Goal: Task Accomplishment & Management: Complete application form

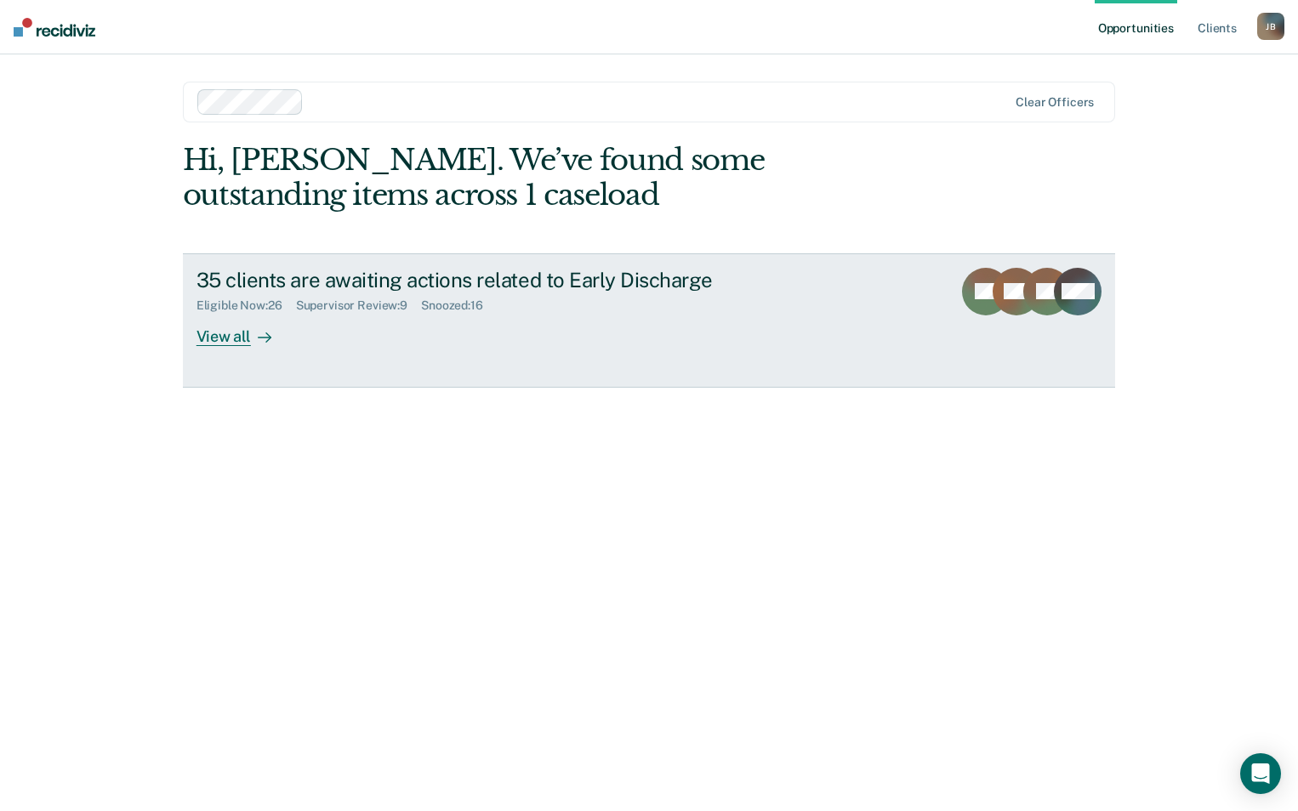
click at [218, 338] on div "View all" at bounding box center [243, 329] width 95 height 33
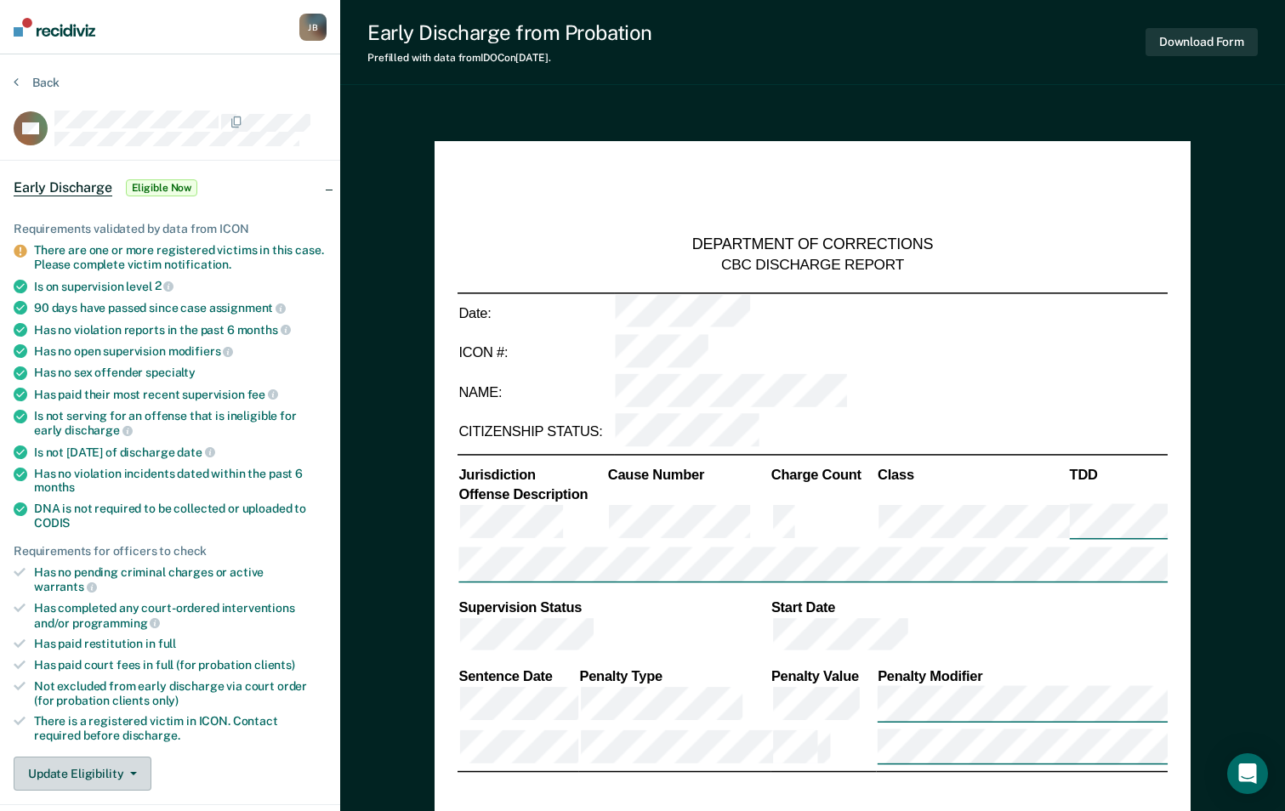
click at [127, 761] on button "Update Eligibility" at bounding box center [83, 774] width 138 height 34
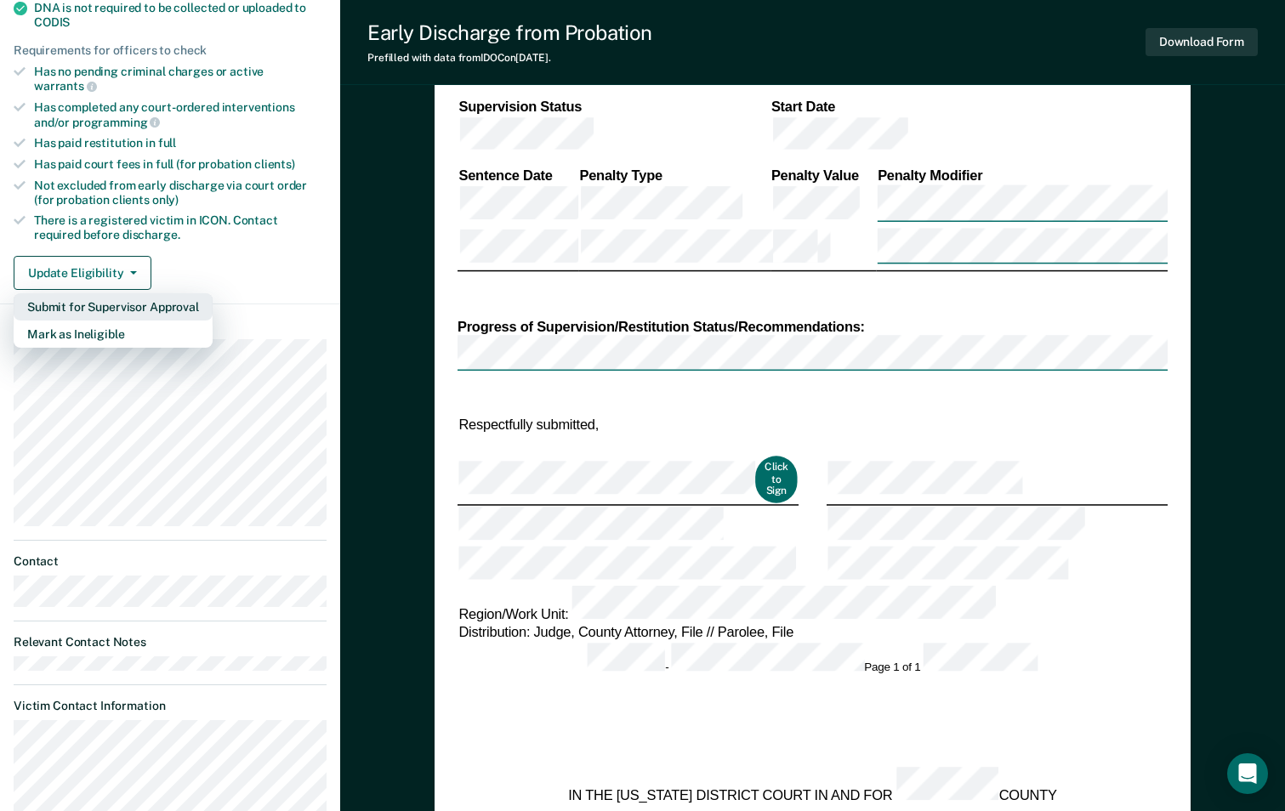
scroll to position [528, 0]
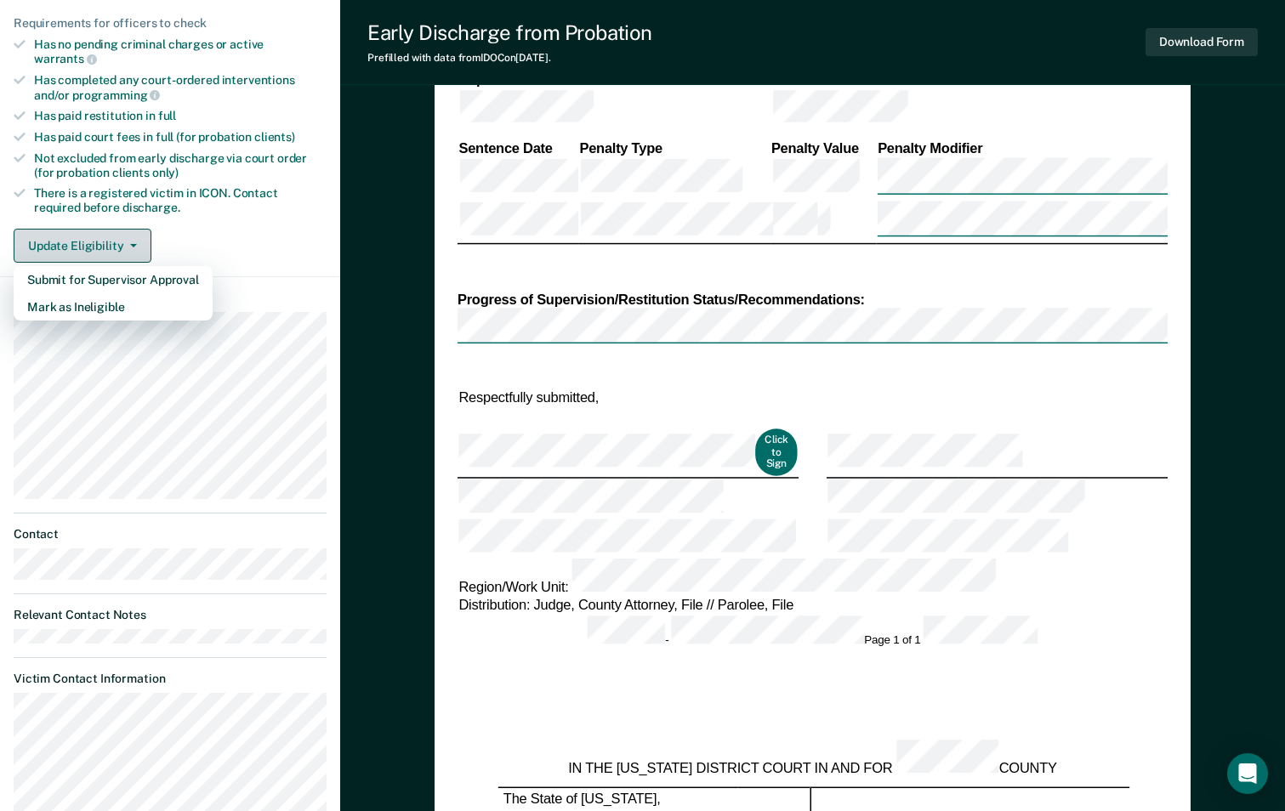
click at [133, 244] on icon "button" at bounding box center [133, 245] width 7 height 3
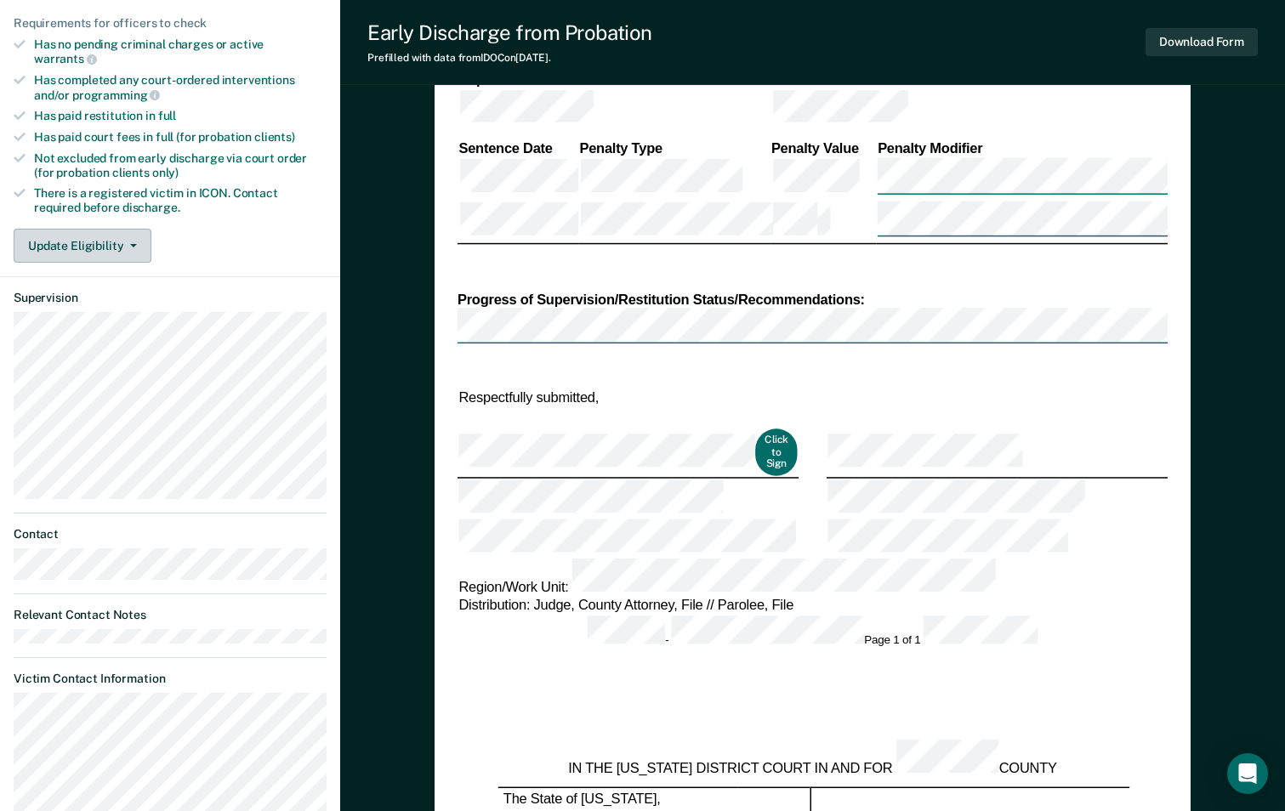
click at [133, 244] on icon "button" at bounding box center [133, 245] width 7 height 3
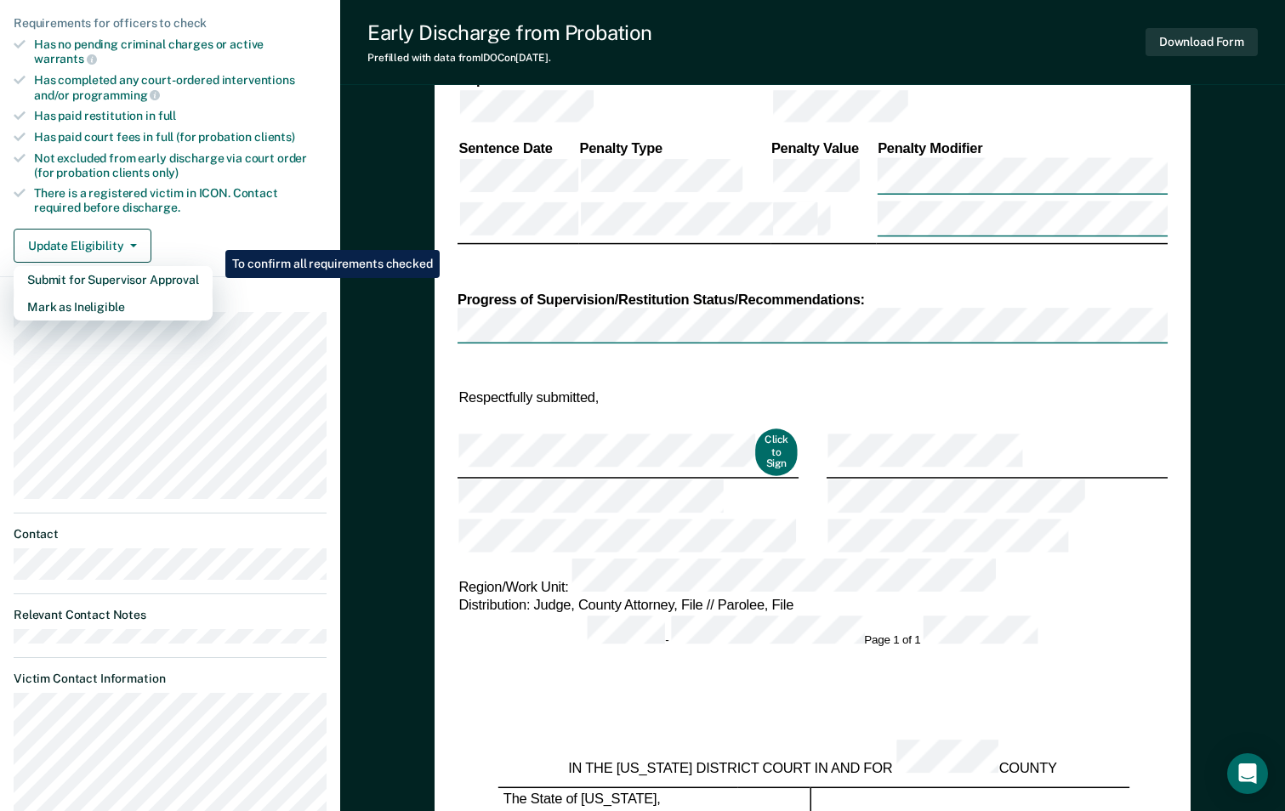
click at [316, 263] on article "OH Early Discharge Eligible Now Requirements validated by data from ICON There …" at bounding box center [170, 230] width 313 height 1294
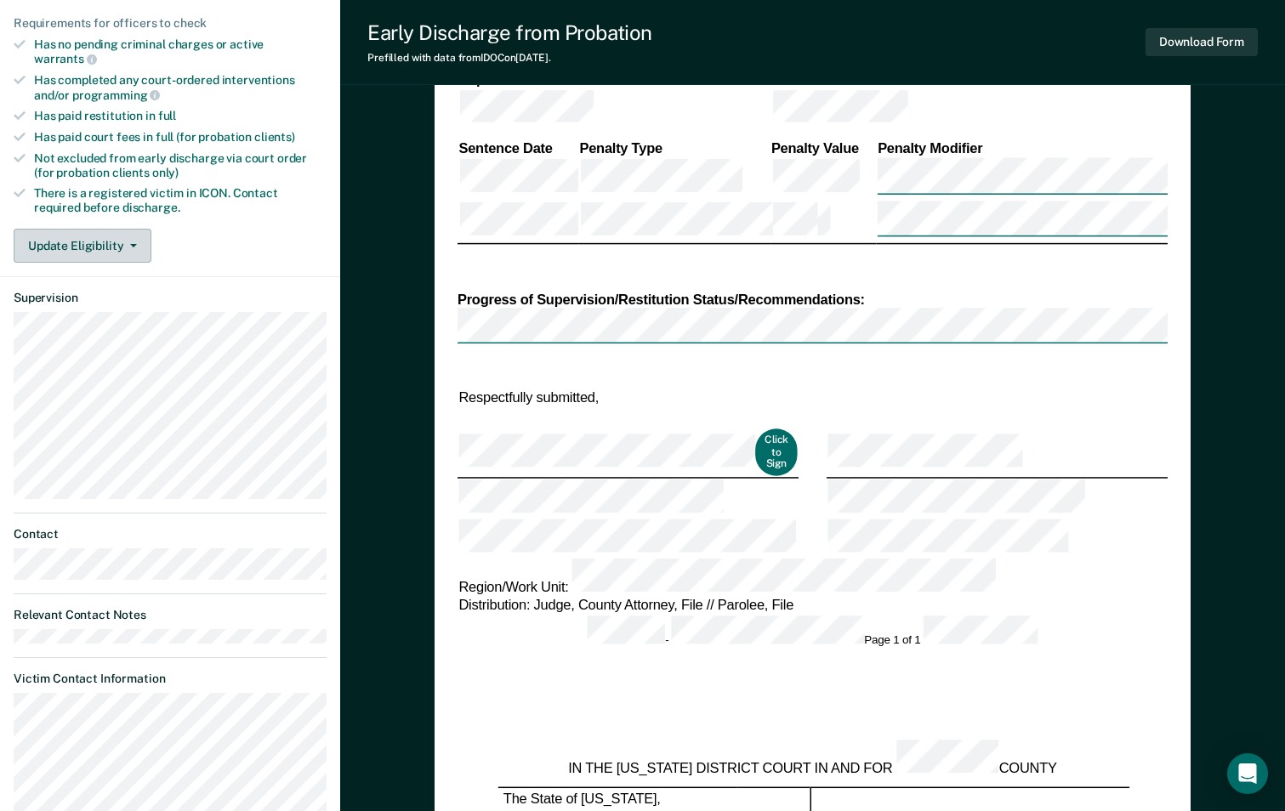
click at [146, 232] on button "Update Eligibility" at bounding box center [83, 246] width 138 height 34
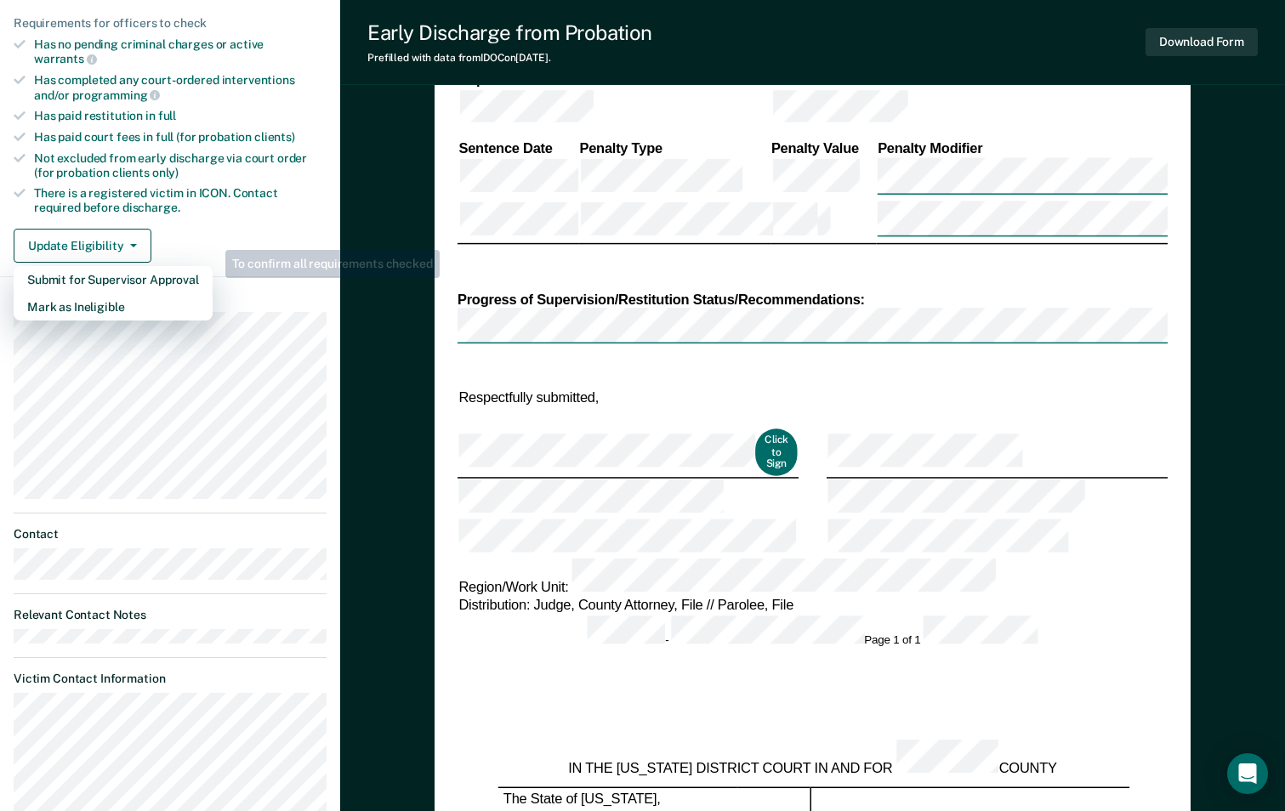
click at [281, 262] on article "OH Early Discharge Eligible Now Requirements validated by data from ICON There …" at bounding box center [170, 230] width 313 height 1294
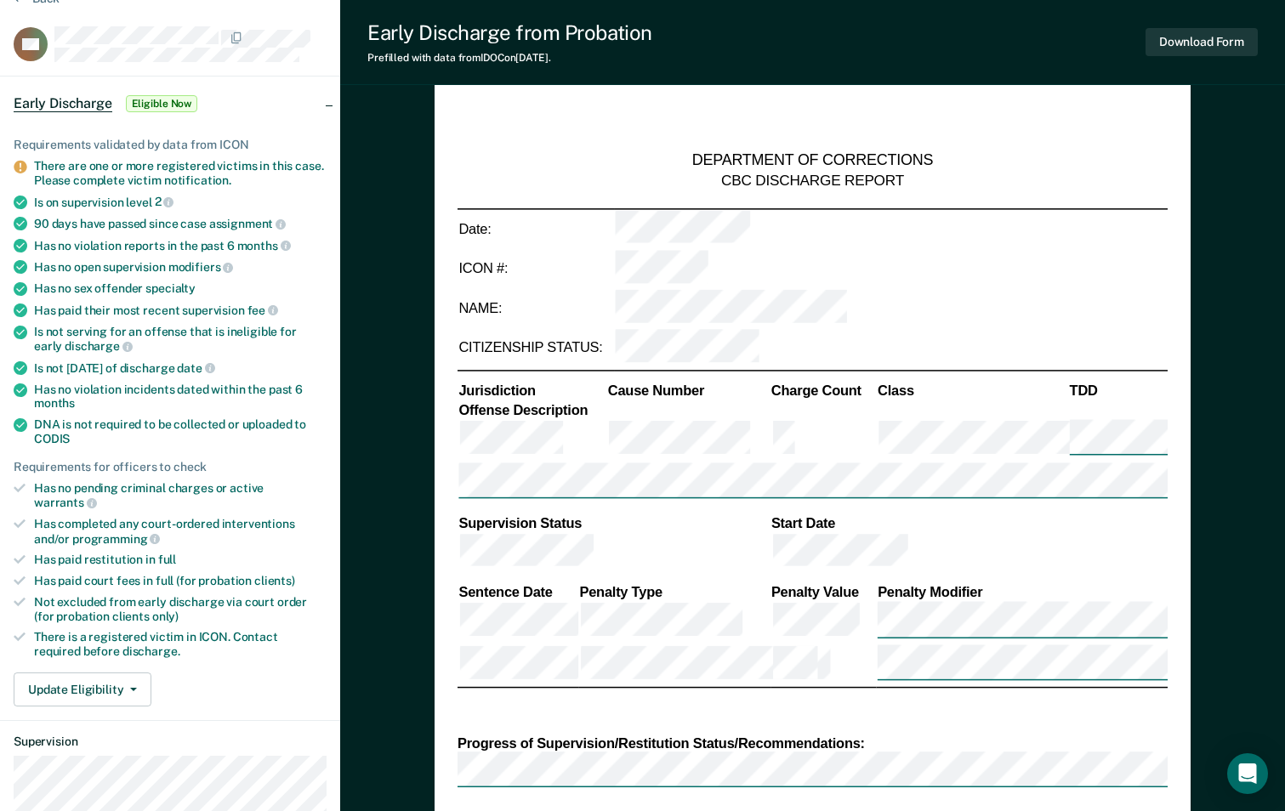
scroll to position [62, 0]
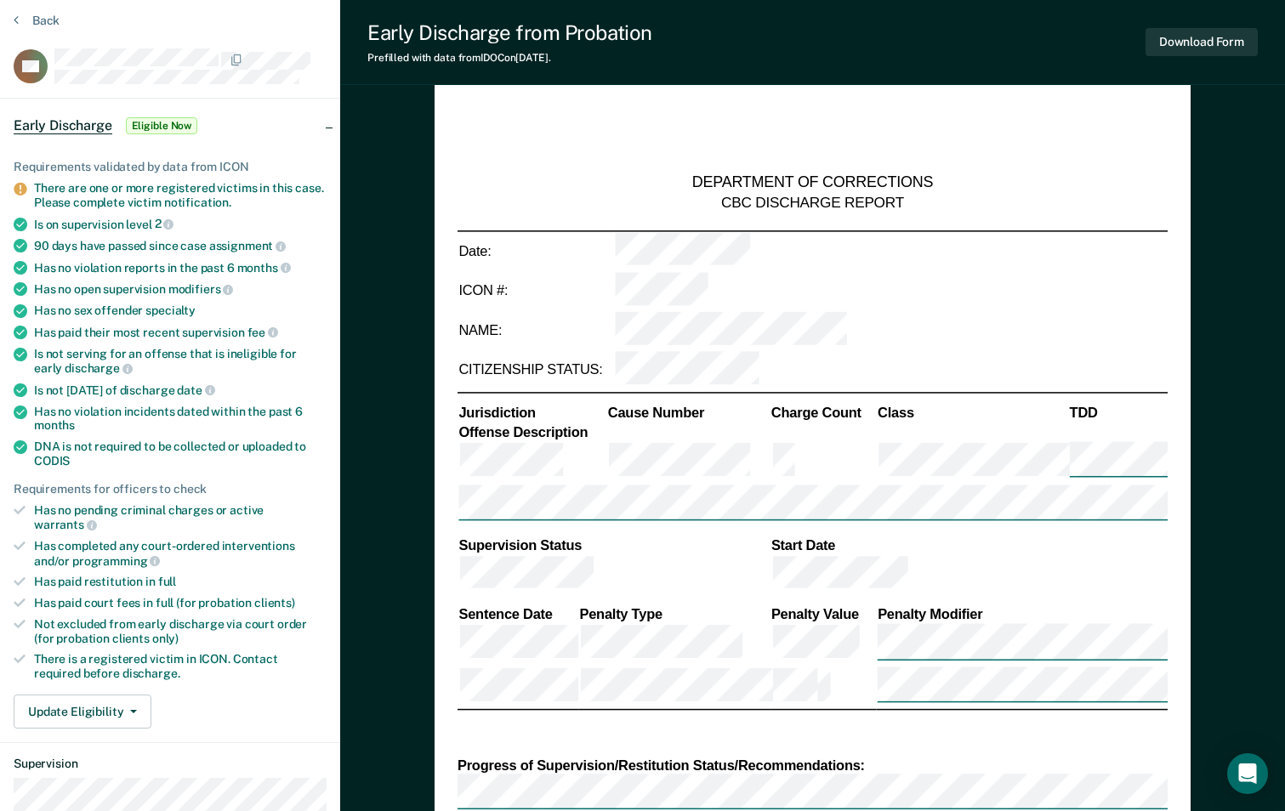
click at [167, 120] on span "Eligible Now" at bounding box center [162, 125] width 72 height 17
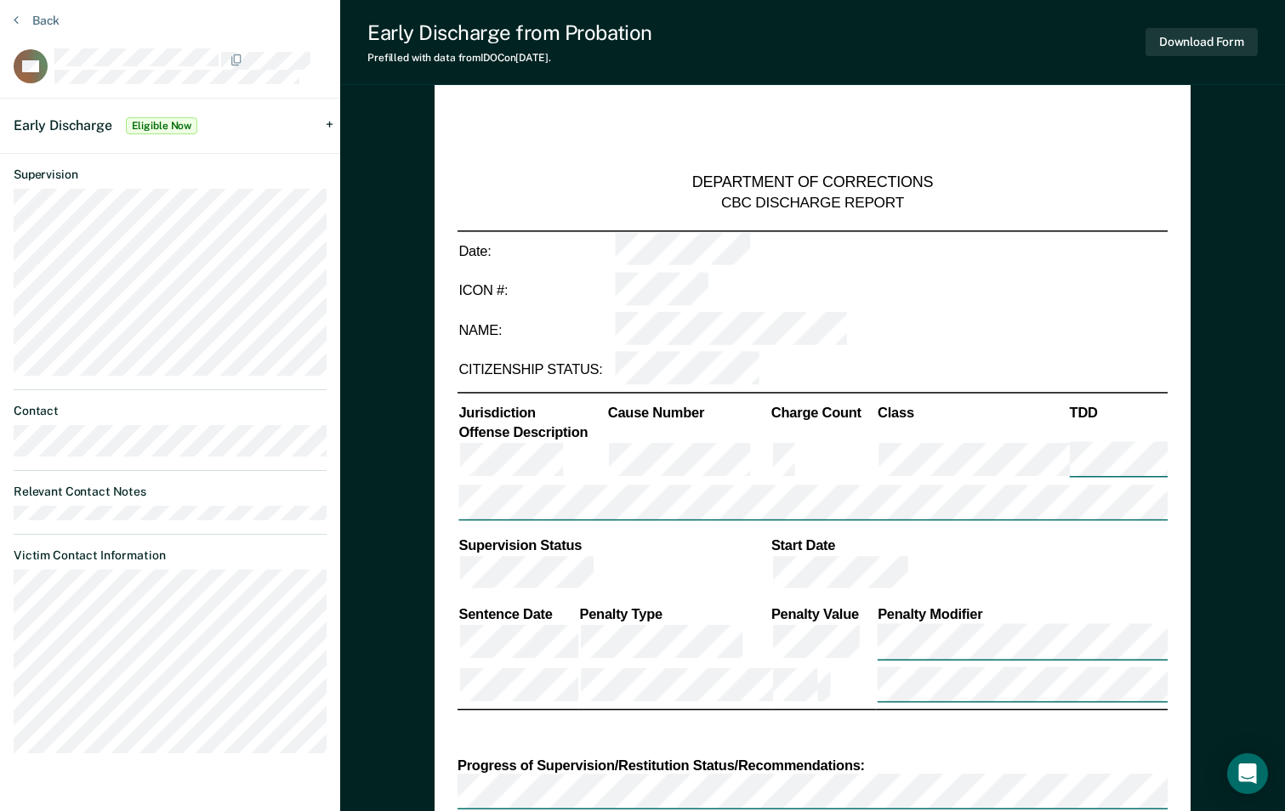
click at [327, 118] on div "Early Discharge Eligible Now" at bounding box center [170, 126] width 340 height 54
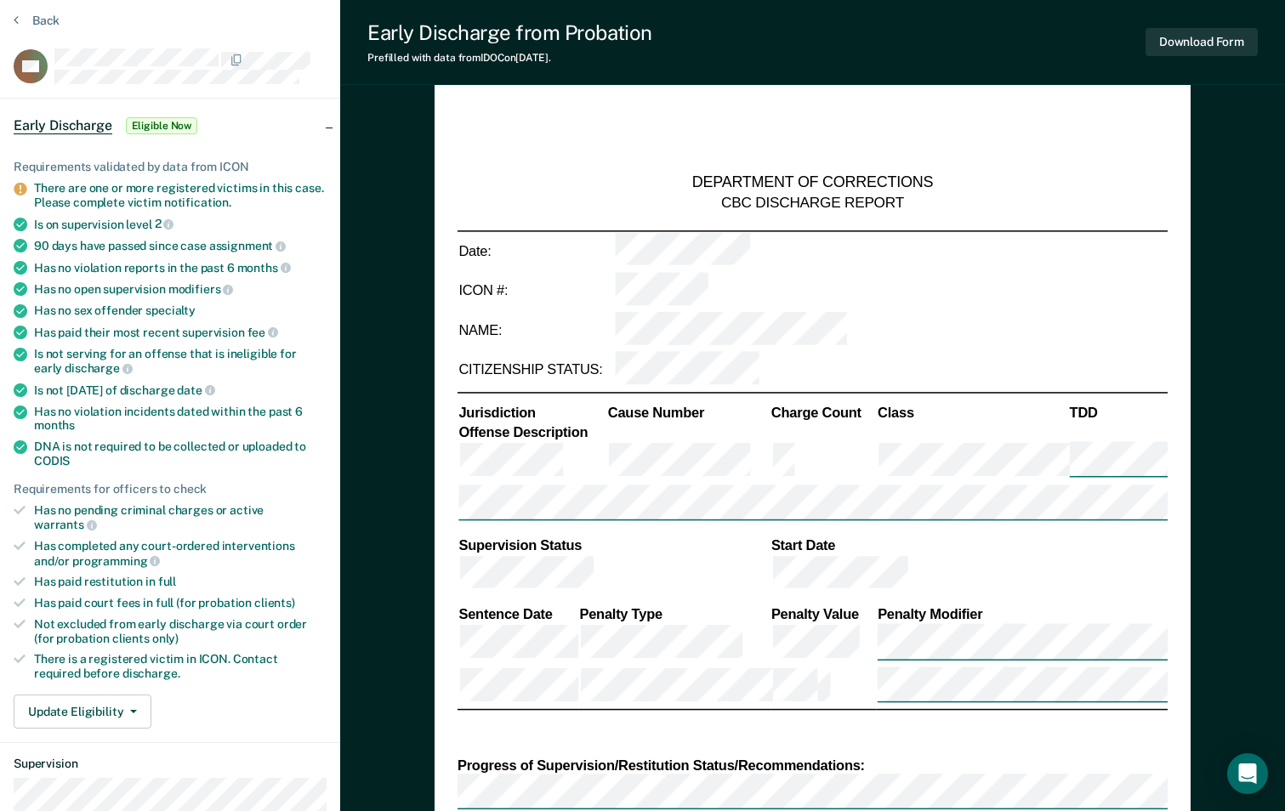
click at [22, 191] on icon at bounding box center [20, 189] width 13 height 13
click at [22, 653] on icon at bounding box center [20, 659] width 12 height 12
drag, startPoint x: 25, startPoint y: 610, endPoint x: 31, endPoint y: 595, distance: 16.7
click at [26, 617] on li "Not excluded from early discharge via court order (for probation clients only)" at bounding box center [170, 631] width 313 height 29
click at [36, 539] on div "Has completed any court-ordered interventions and/or programming" at bounding box center [180, 553] width 292 height 29
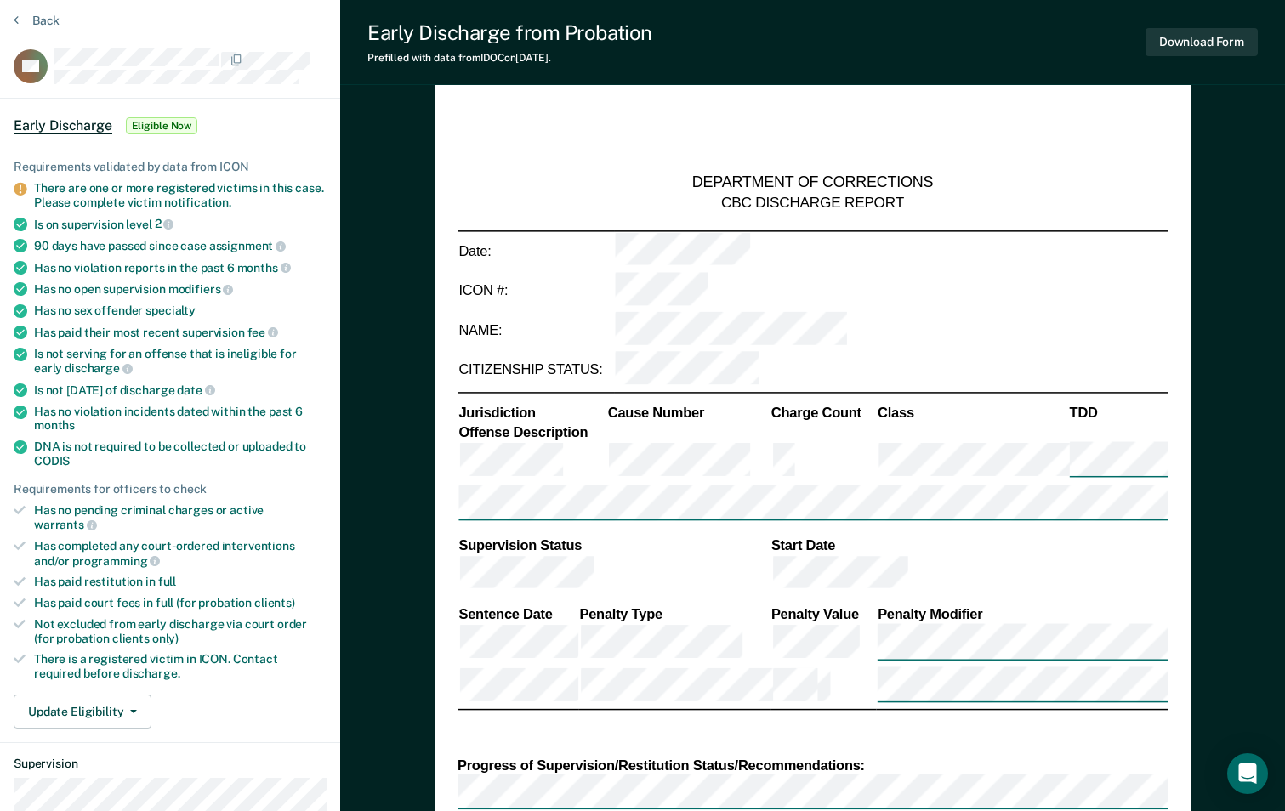
click at [38, 539] on div "Has completed any court-ordered interventions and/or programming" at bounding box center [180, 553] width 292 height 29
click at [175, 198] on div "There are one or more registered victims in this case. Please complete victim n…" at bounding box center [180, 195] width 292 height 29
click at [132, 700] on button "Update Eligibility" at bounding box center [83, 712] width 138 height 34
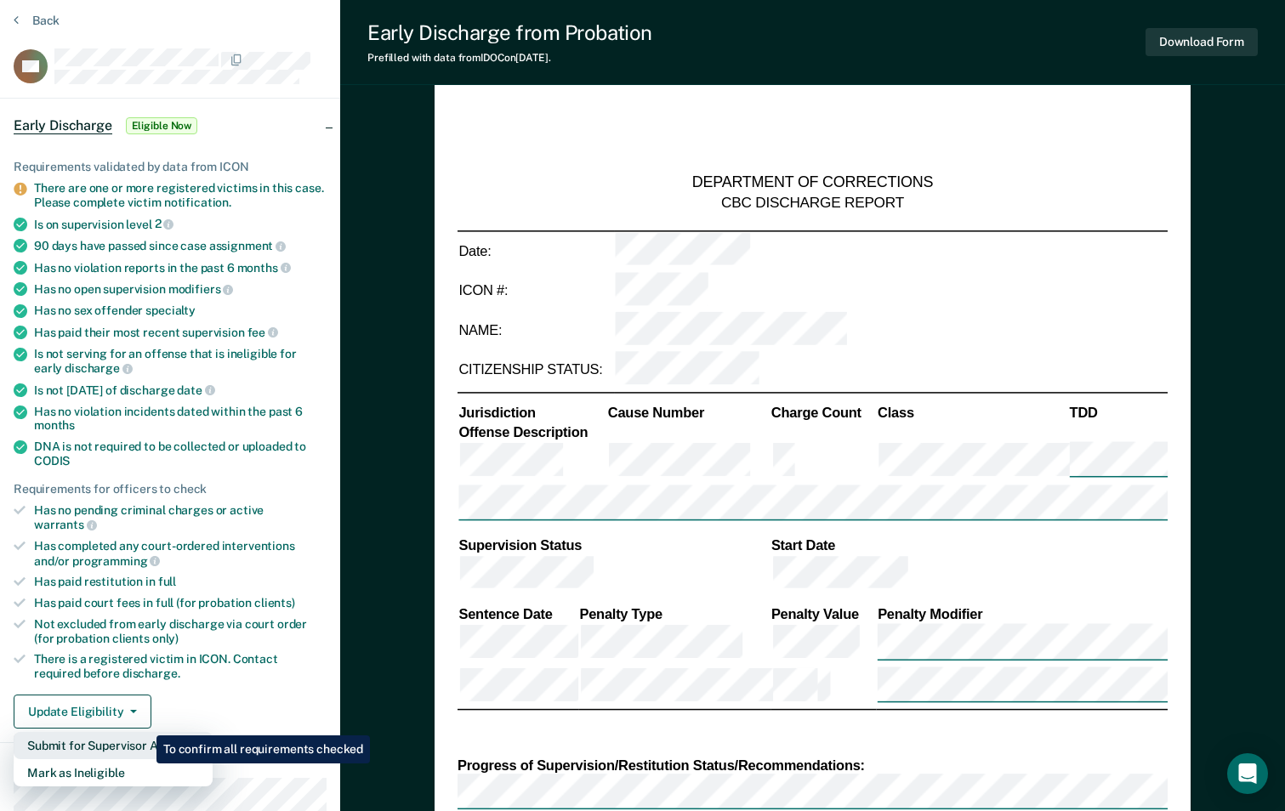
click at [144, 732] on button "Submit for Supervisor Approval" at bounding box center [113, 745] width 199 height 27
type textarea "x"
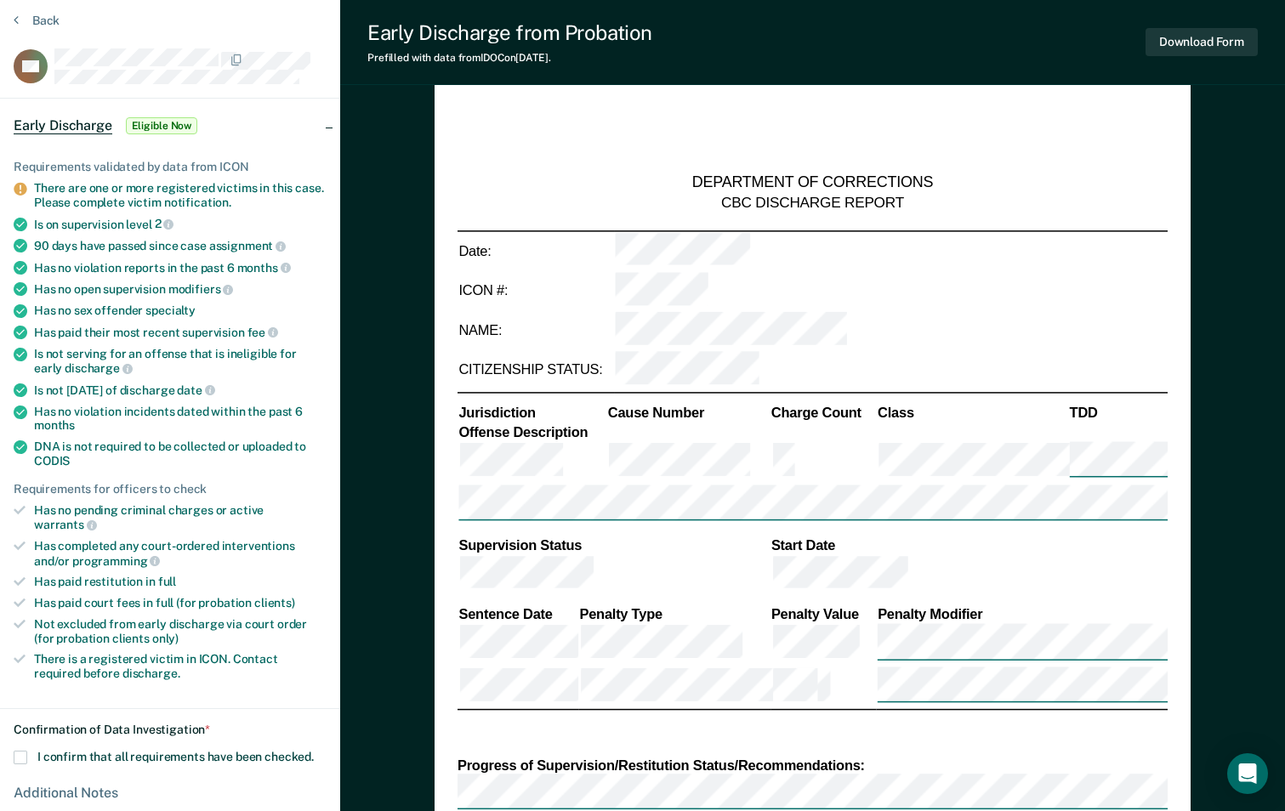
click at [15, 751] on span at bounding box center [21, 758] width 14 height 14
click at [314, 751] on input "I confirm that all requirements have been checked." at bounding box center [314, 751] width 0 height 0
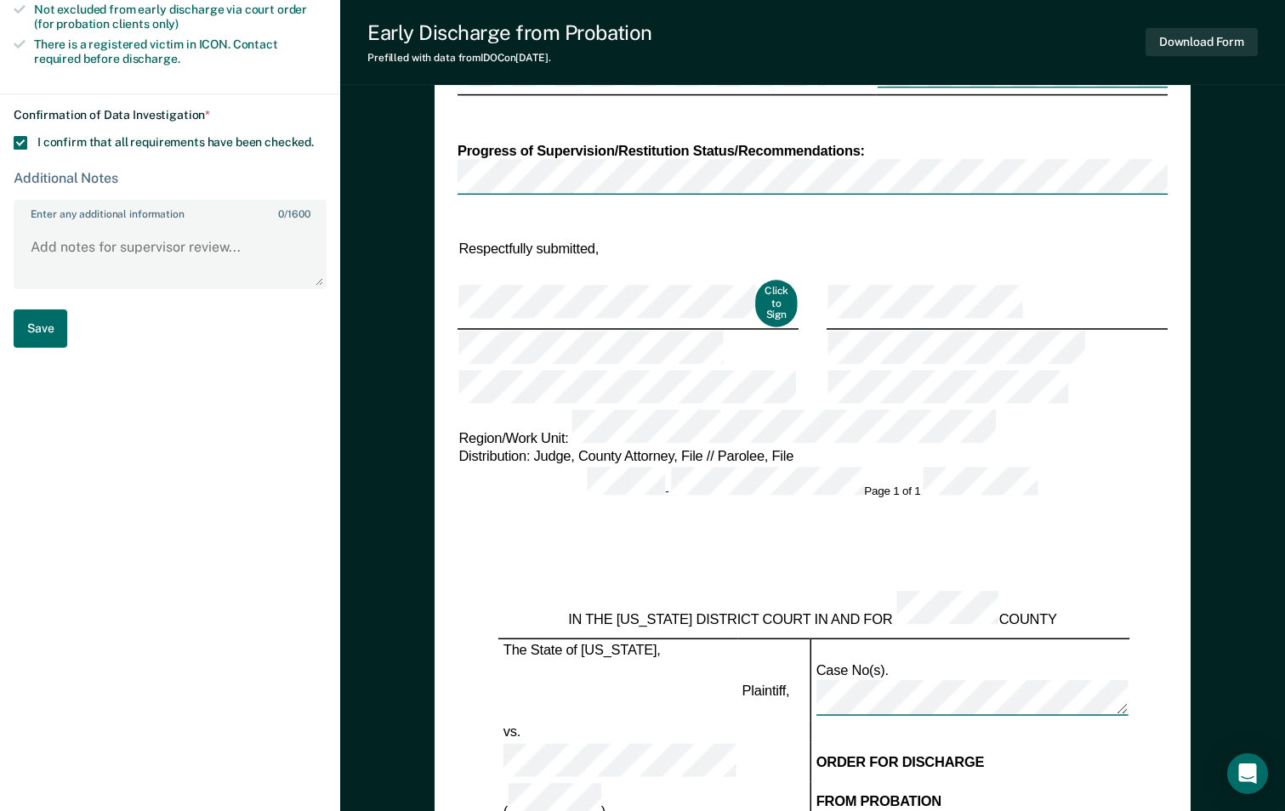
scroll to position [675, 0]
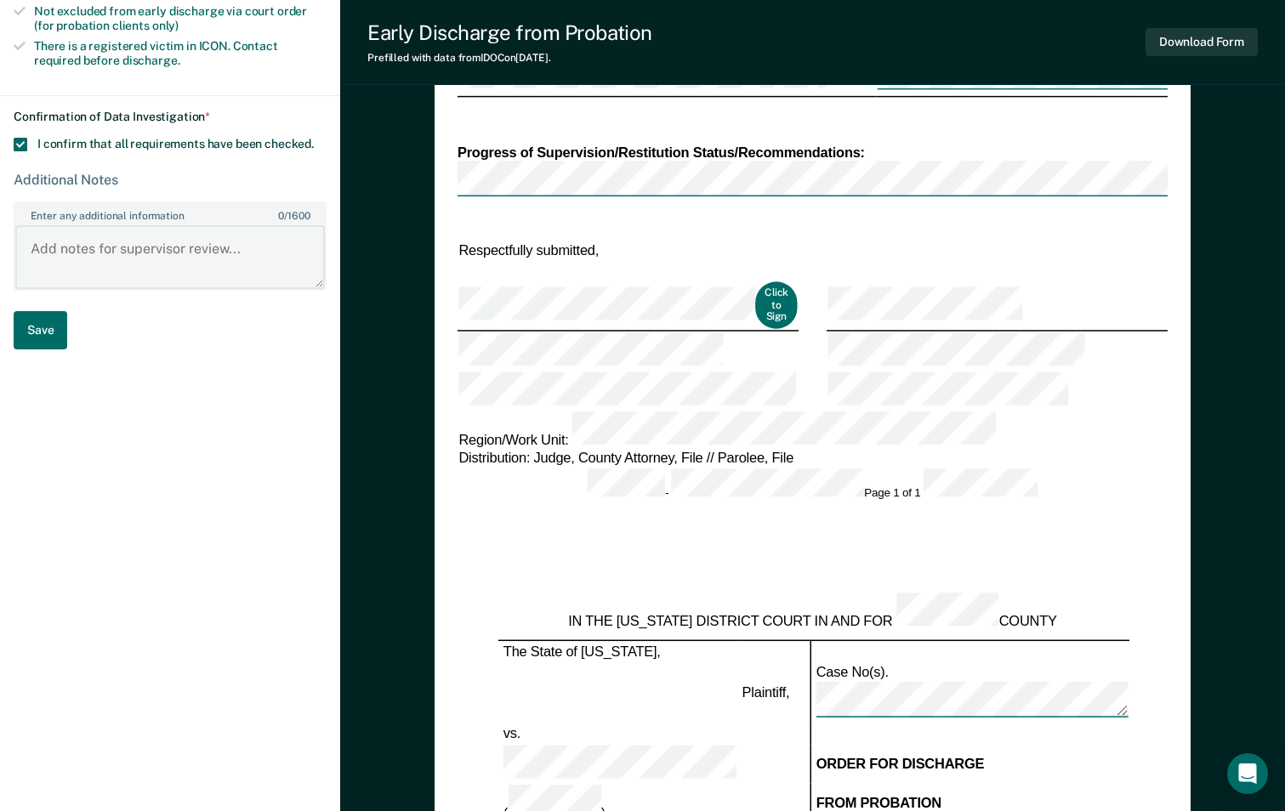
click at [71, 247] on textarea "Enter any additional information 0 / 1600" at bounding box center [169, 256] width 309 height 63
type textarea "email sent to you for discharge"
click at [32, 320] on button "Save" at bounding box center [41, 330] width 54 height 38
type textarea "x"
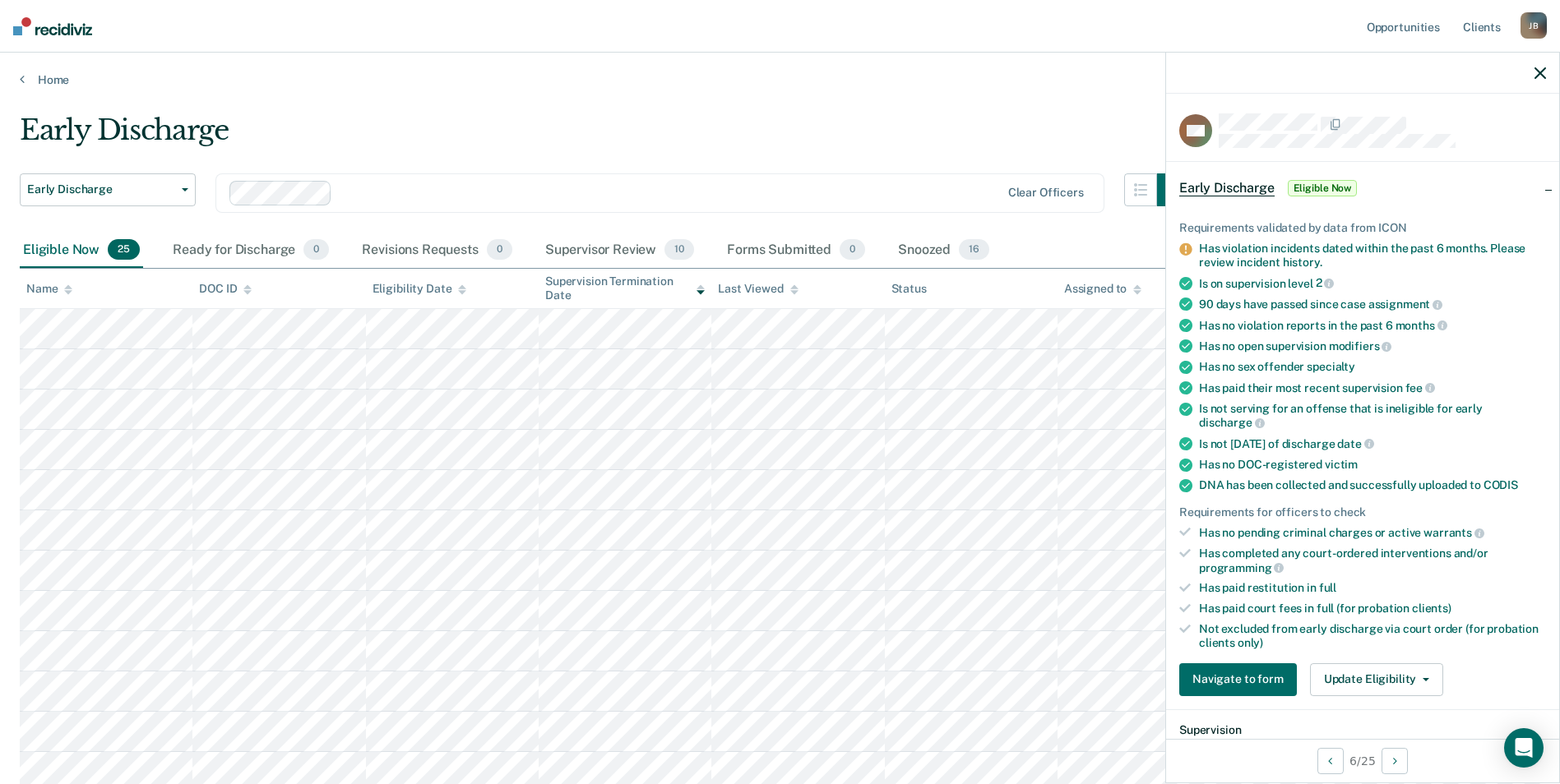
click at [1251, 257] on div "Has violation incidents dated within the past 6 months. Please review incident …" at bounding box center [1372, 255] width 347 height 28
click at [1254, 679] on icon "button" at bounding box center [1426, 679] width 7 height 3
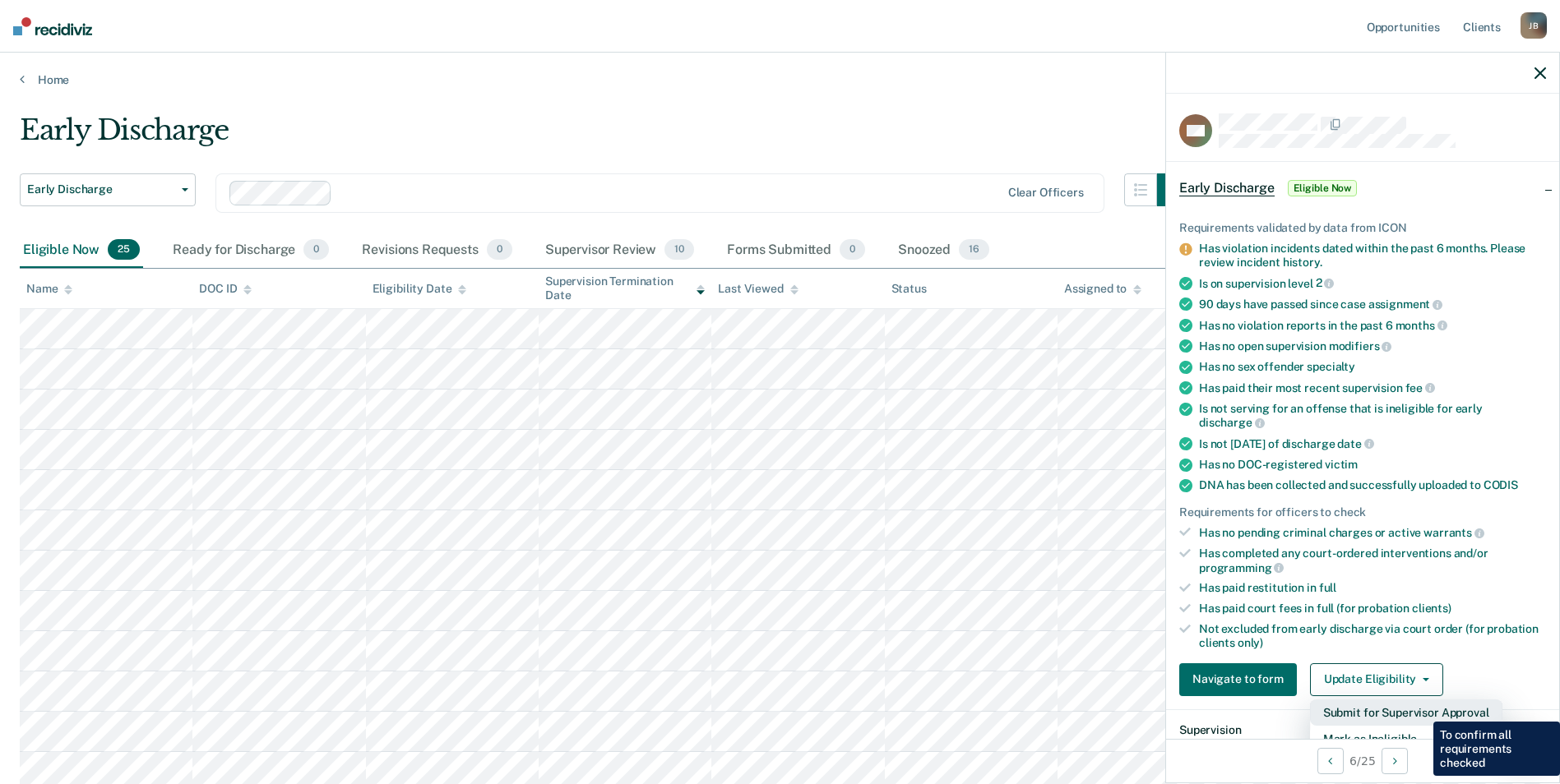
click at [1254, 710] on button "Submit for Supervisor Approval" at bounding box center [1405, 712] width 192 height 26
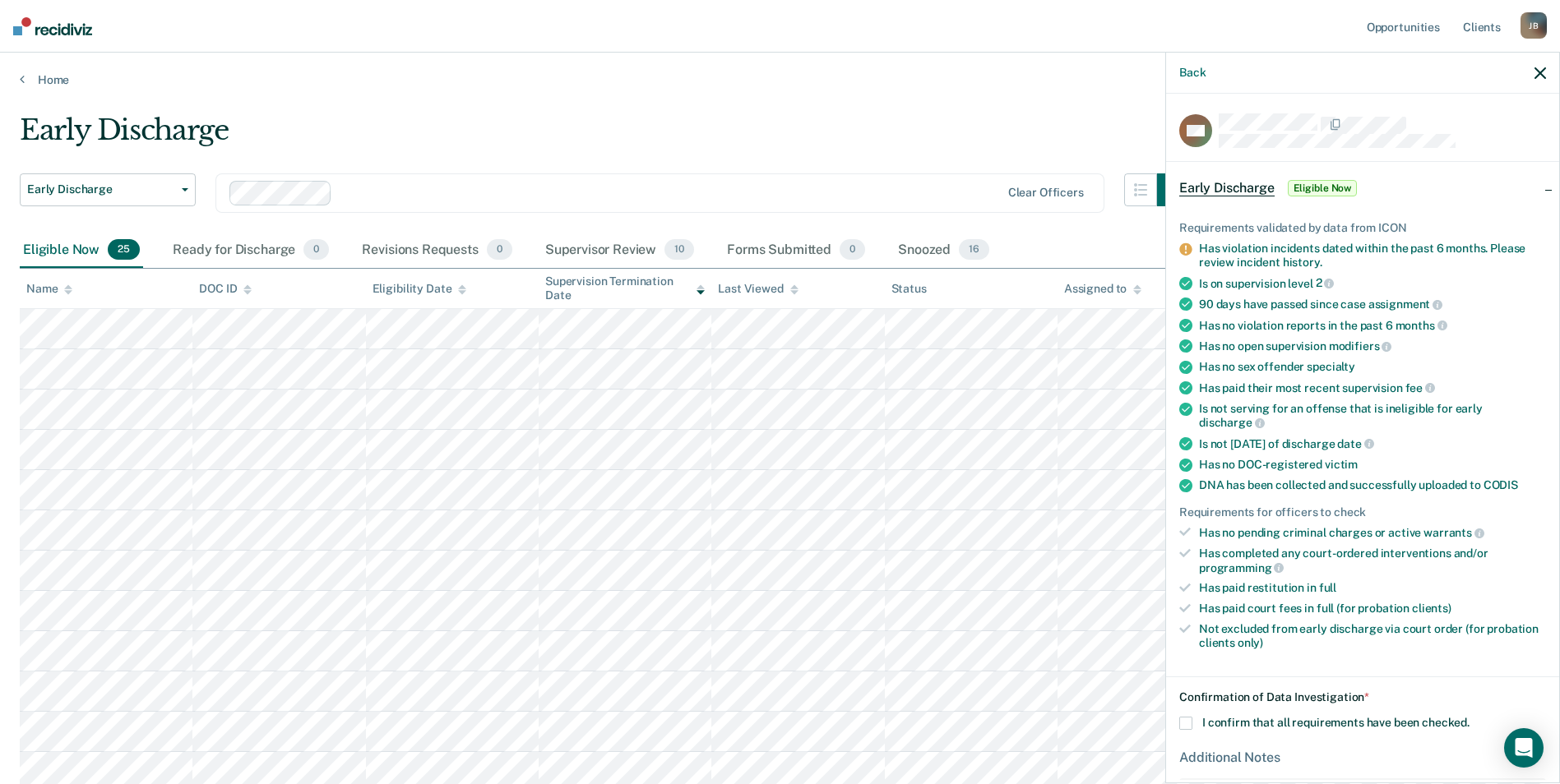
click at [1182, 716] on span at bounding box center [1186, 723] width 14 height 14
click at [1254, 716] on input "I confirm that all requirements have been checked." at bounding box center [1469, 716] width 0 height 0
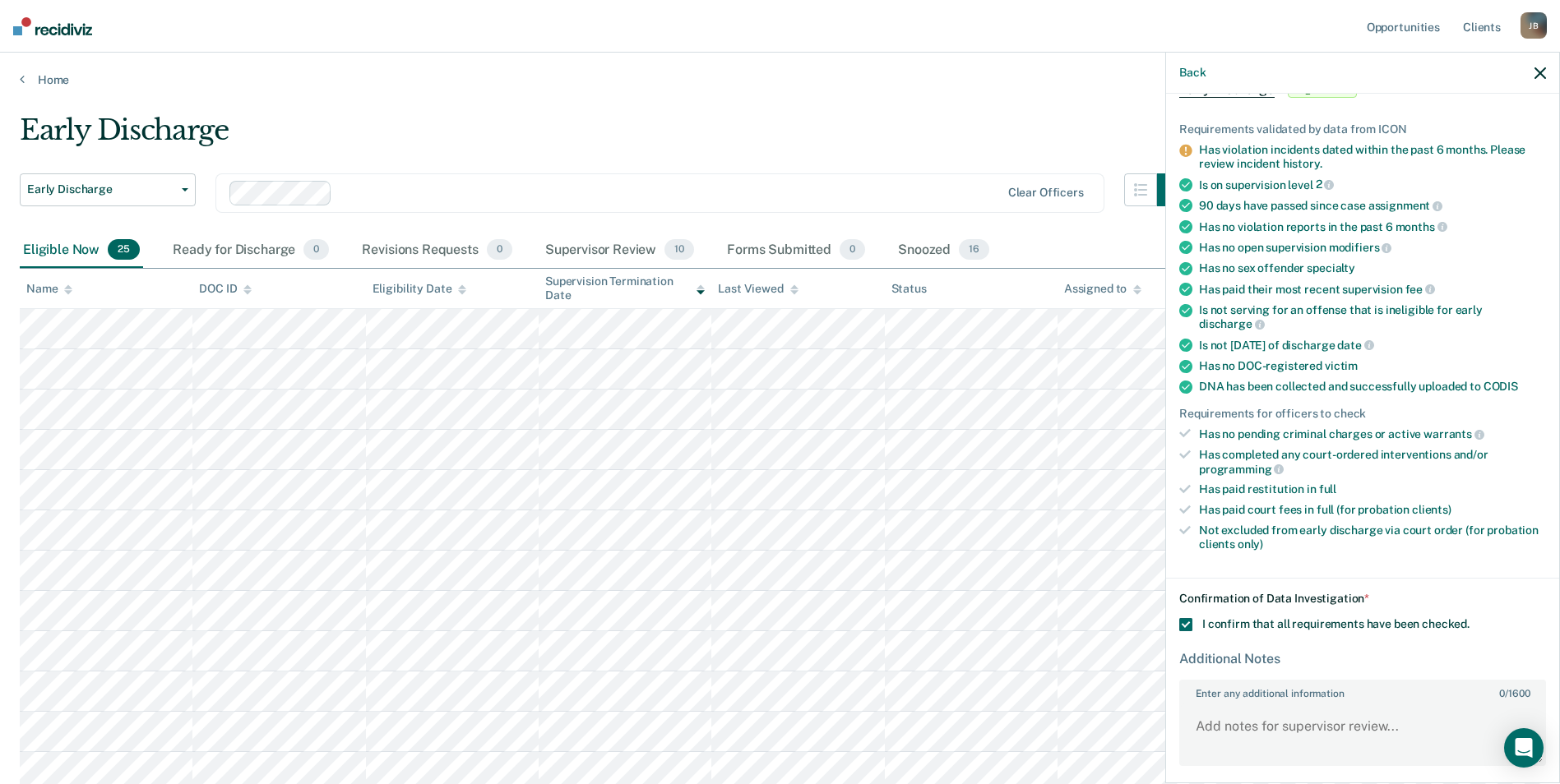
scroll to position [138, 0]
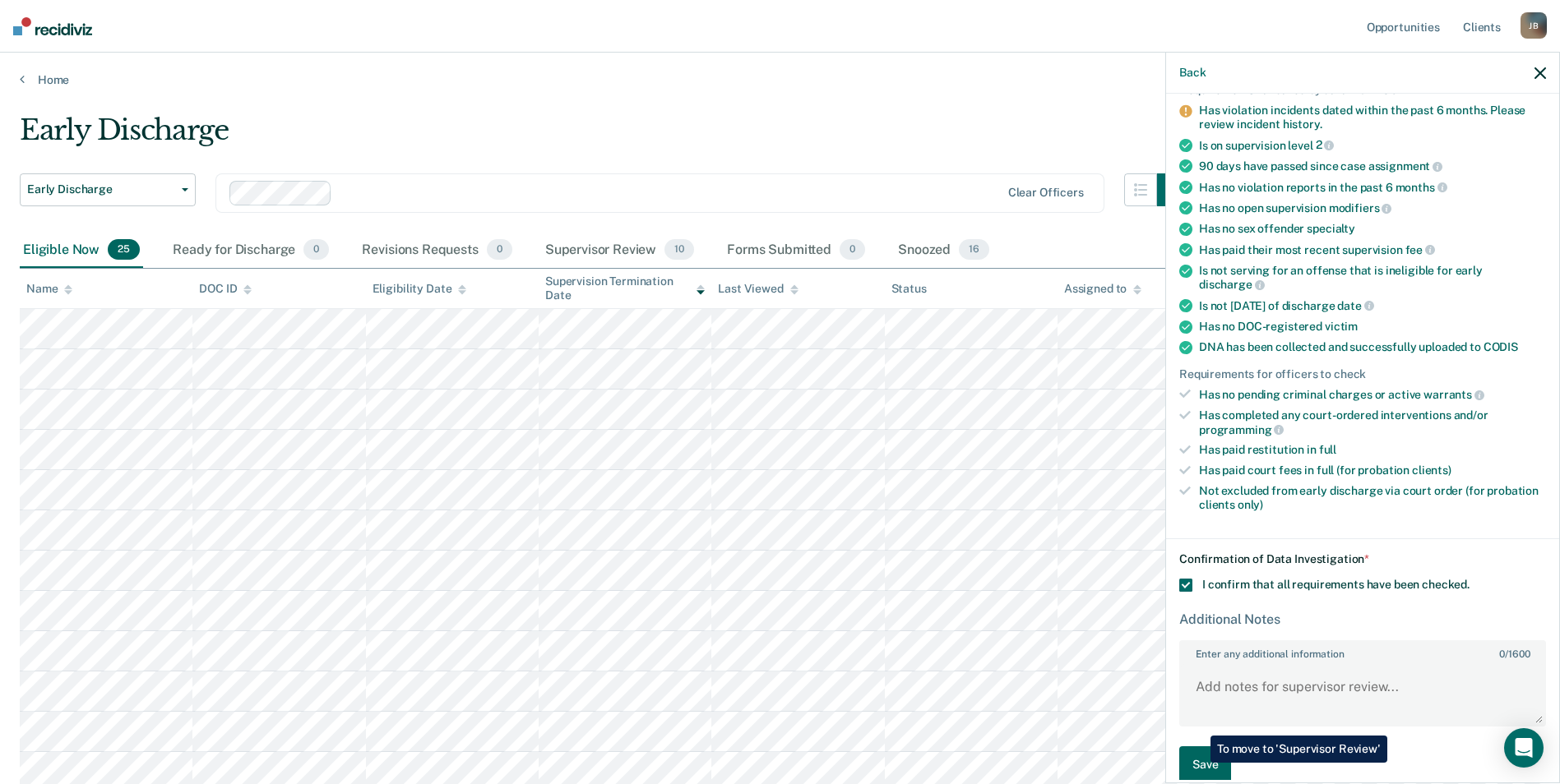
click at [1198, 763] on button "Save" at bounding box center [1205, 765] width 52 height 37
